Goal: Task Accomplishment & Management: Manage account settings

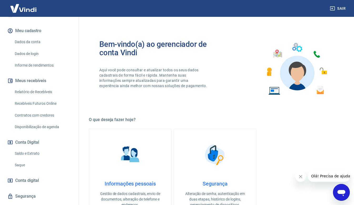
scroll to position [70, 0]
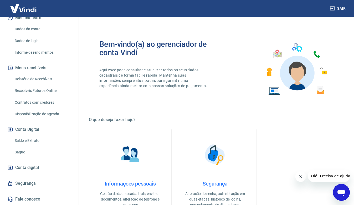
click at [31, 140] on link "Saldo e Extrato" at bounding box center [43, 140] width 60 height 11
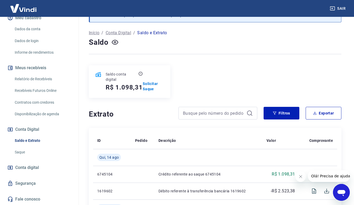
scroll to position [53, 0]
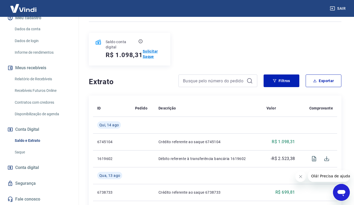
click at [148, 55] on p "Solicitar Saque" at bounding box center [153, 54] width 21 height 11
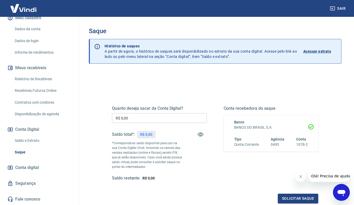
click at [164, 114] on input "R$ 0,00" at bounding box center [159, 118] width 95 height 10
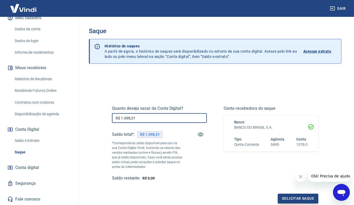
type input "R$ 1.098,31"
click at [290, 199] on button "Solicitar saque" at bounding box center [298, 199] width 41 height 10
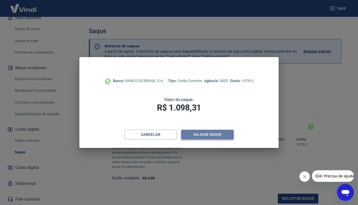
click at [215, 137] on button "Validar saque" at bounding box center [207, 135] width 53 height 10
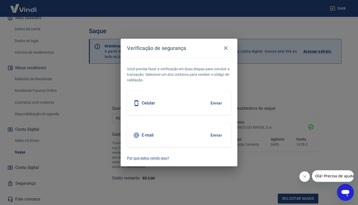
click at [220, 103] on button "Enviar" at bounding box center [216, 103] width 17 height 11
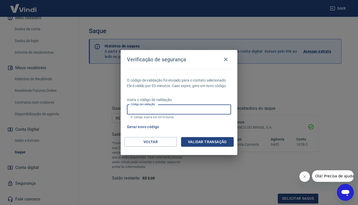
click at [192, 108] on input "Código de validação" at bounding box center [179, 110] width 104 height 10
click at [202, 143] on button "Validar transação" at bounding box center [207, 142] width 53 height 10
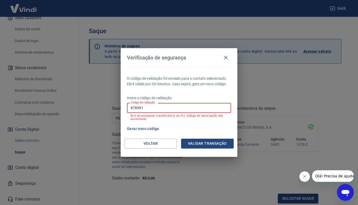
click at [136, 107] on input "878991" at bounding box center [179, 108] width 104 height 10
type input "874991"
click at [213, 144] on button "Validar transação" at bounding box center [207, 144] width 53 height 10
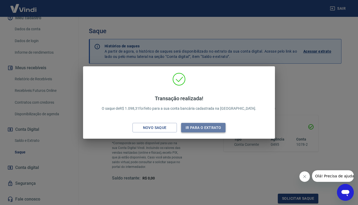
click at [193, 129] on button "Ir para o extrato" at bounding box center [203, 128] width 44 height 10
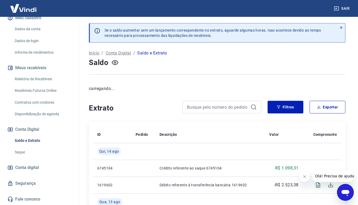
click at [44, 79] on link "Relatório de Recebíveis" at bounding box center [43, 79] width 60 height 11
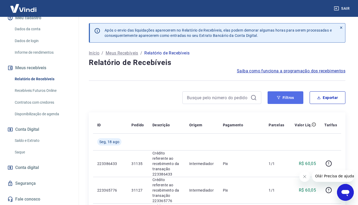
click at [282, 103] on button "Filtros" at bounding box center [286, 97] width 36 height 13
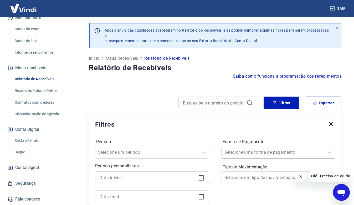
click at [310, 151] on div "Selecione uma forma de pagamento" at bounding box center [279, 152] width 114 height 13
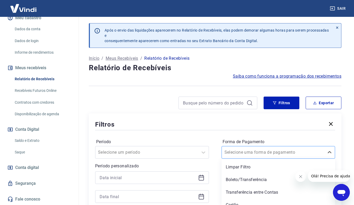
scroll to position [19, 0]
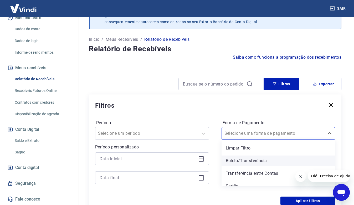
click at [254, 161] on div "Boleto/Transferência" at bounding box center [279, 160] width 114 height 11
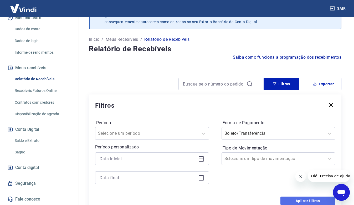
click at [294, 202] on button "Aplicar filtros" at bounding box center [308, 200] width 55 height 8
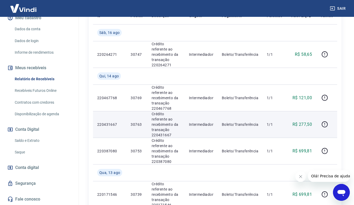
scroll to position [105, 0]
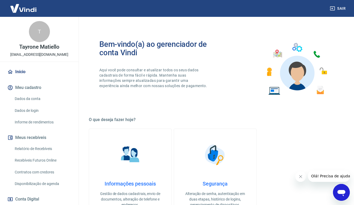
click at [49, 146] on link "Relatório de Recebíveis" at bounding box center [43, 148] width 60 height 11
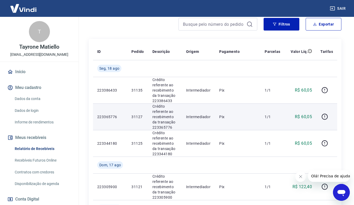
scroll to position [79, 0]
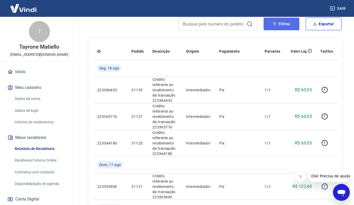
click at [276, 27] on button "Filtros" at bounding box center [282, 24] width 36 height 13
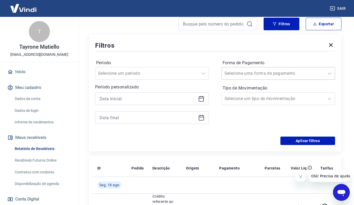
click at [290, 69] on div "Selecione uma forma de pagamento" at bounding box center [273, 73] width 103 height 9
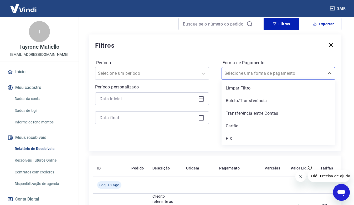
drag, startPoint x: 248, startPoint y: 135, endPoint x: 230, endPoint y: 132, distance: 18.4
click at [247, 136] on div "PIX" at bounding box center [279, 138] width 114 height 11
click at [235, 137] on div "Aplicar filtros" at bounding box center [215, 140] width 240 height 8
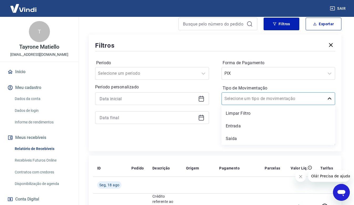
click at [327, 100] on icon at bounding box center [330, 98] width 6 height 6
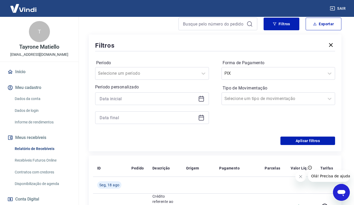
click at [190, 142] on div "Aplicar filtros" at bounding box center [215, 140] width 240 height 8
click at [296, 137] on button "Aplicar filtros" at bounding box center [308, 140] width 55 height 8
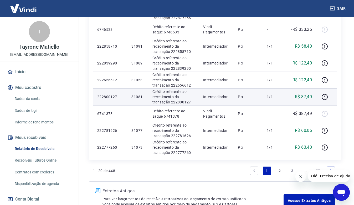
scroll to position [394, 0]
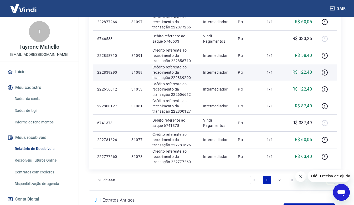
click at [147, 74] on td "31089" at bounding box center [137, 72] width 21 height 17
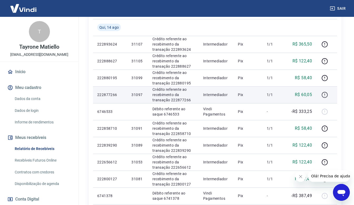
scroll to position [316, 0]
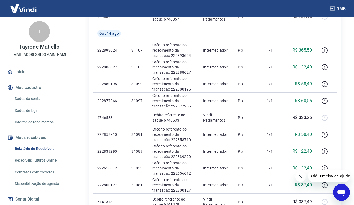
click at [304, 175] on button "Fechar mensagem da empresa" at bounding box center [300, 176] width 11 height 11
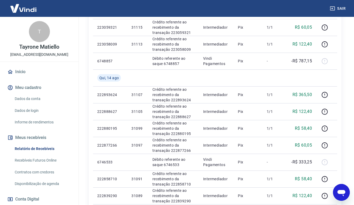
scroll to position [272, 0]
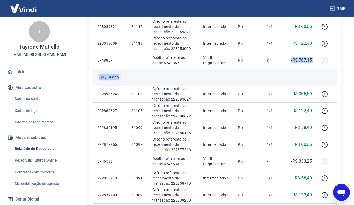
drag, startPoint x: 247, startPoint y: 68, endPoint x: 245, endPoint y: 70, distance: 2.8
click at [245, 69] on tbody "[DATE] 223386433 31135 Crédito referente ao recebimento da transação 223386433 …" at bounding box center [215, 77] width 244 height 421
